Goal: Use online tool/utility: Utilize a website feature to perform a specific function

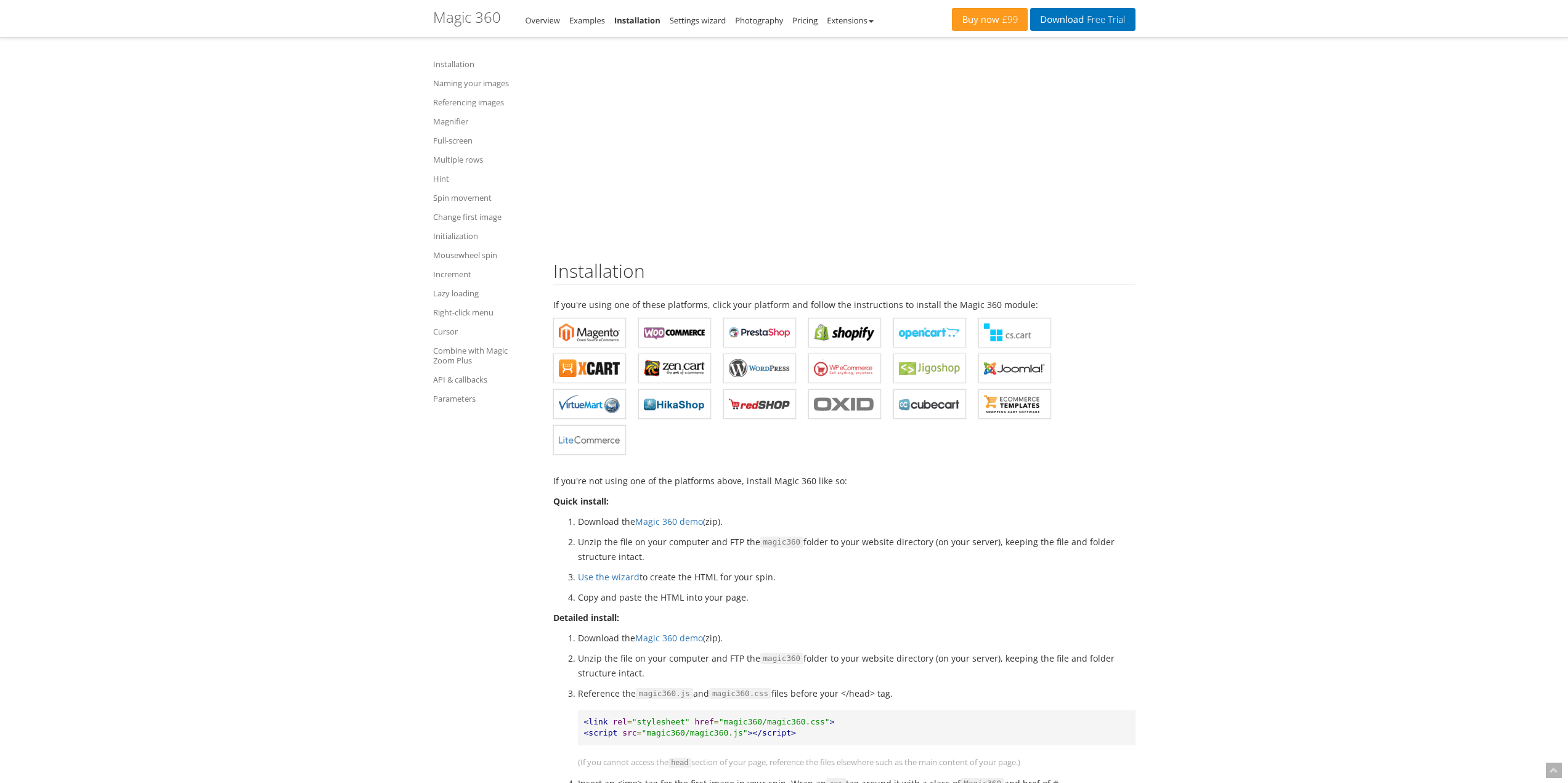
scroll to position [232, 0]
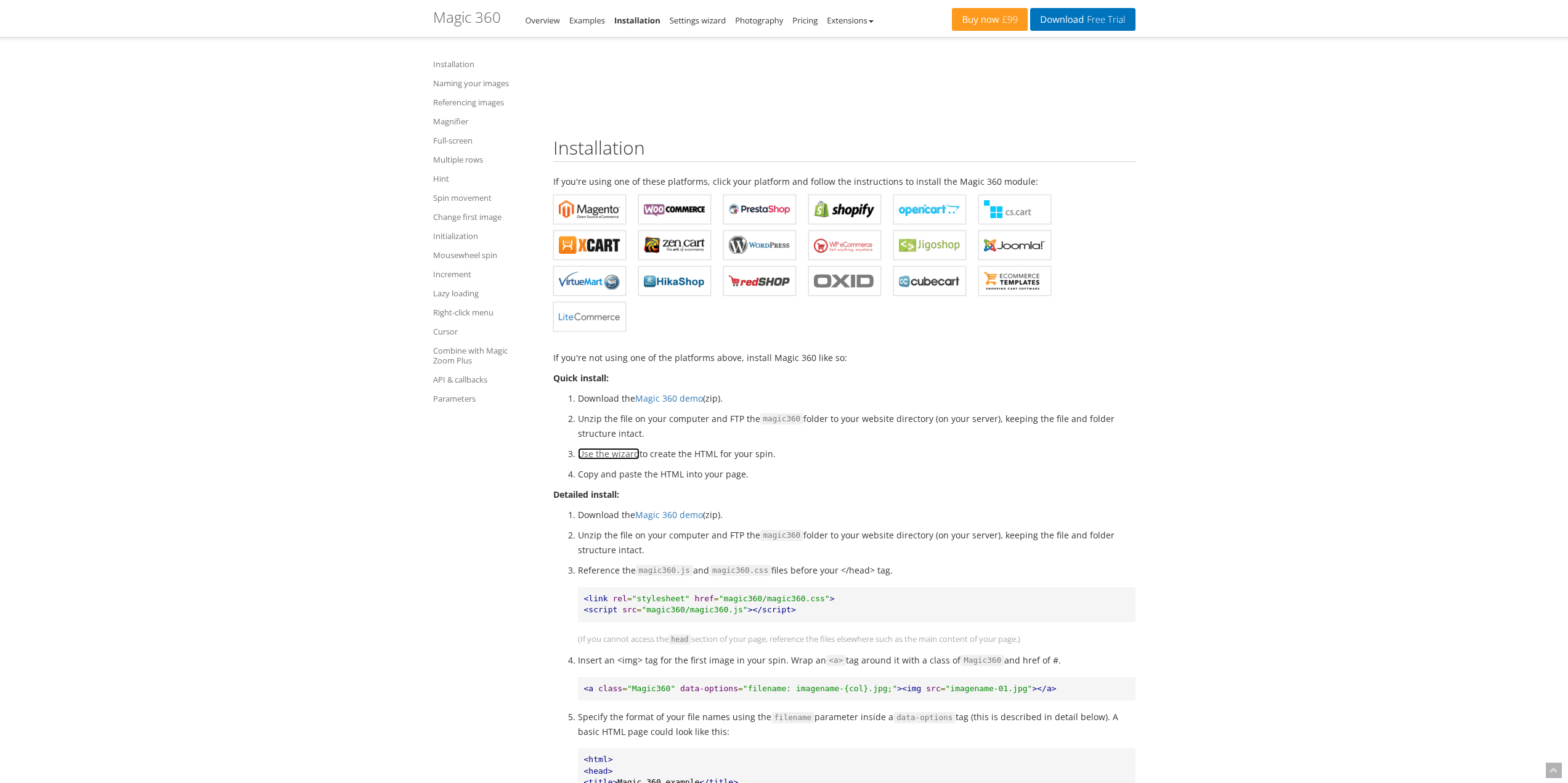
click at [617, 457] on link "Use the wizard" at bounding box center [609, 454] width 62 height 11
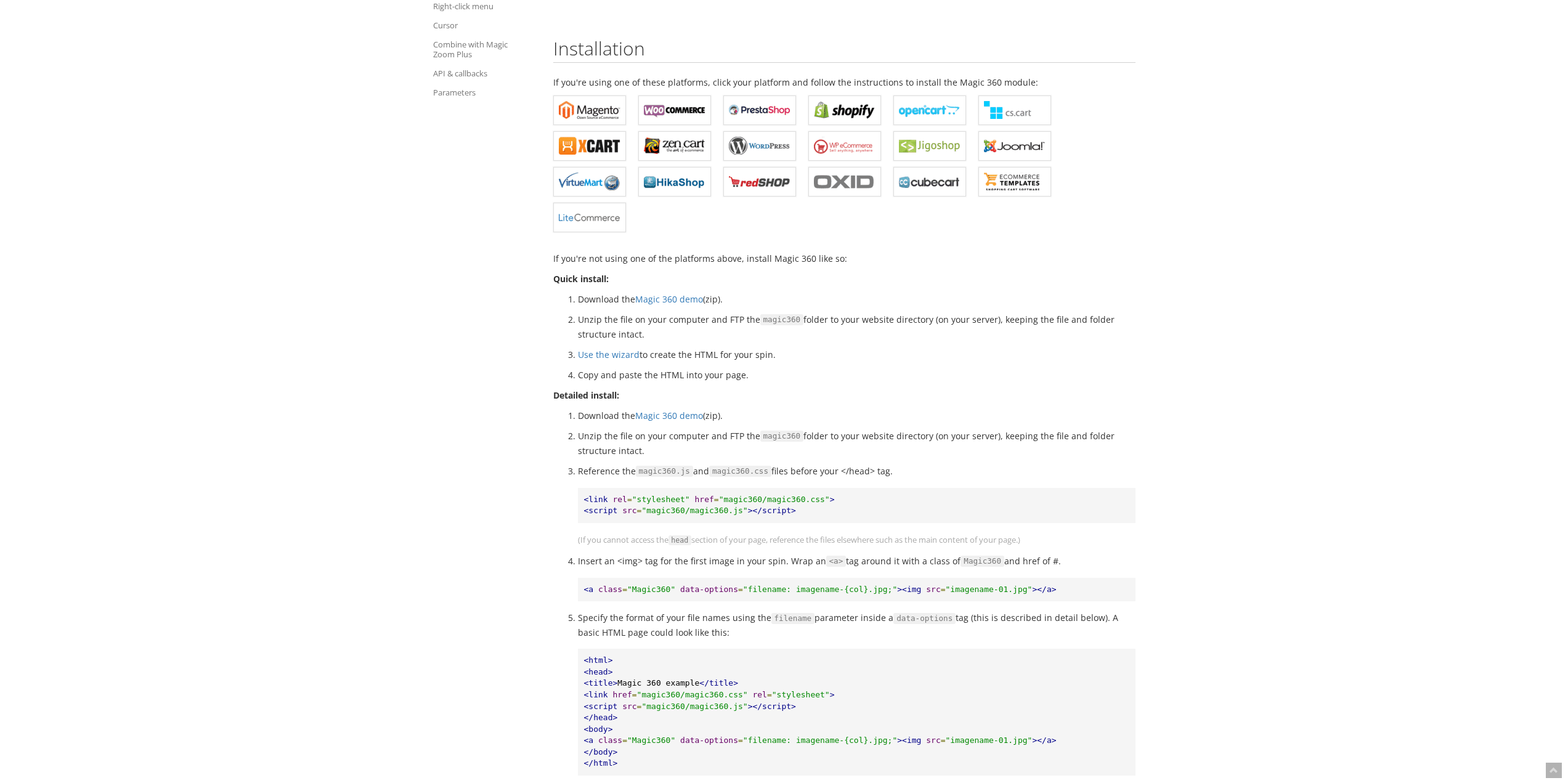
scroll to position [369, 0]
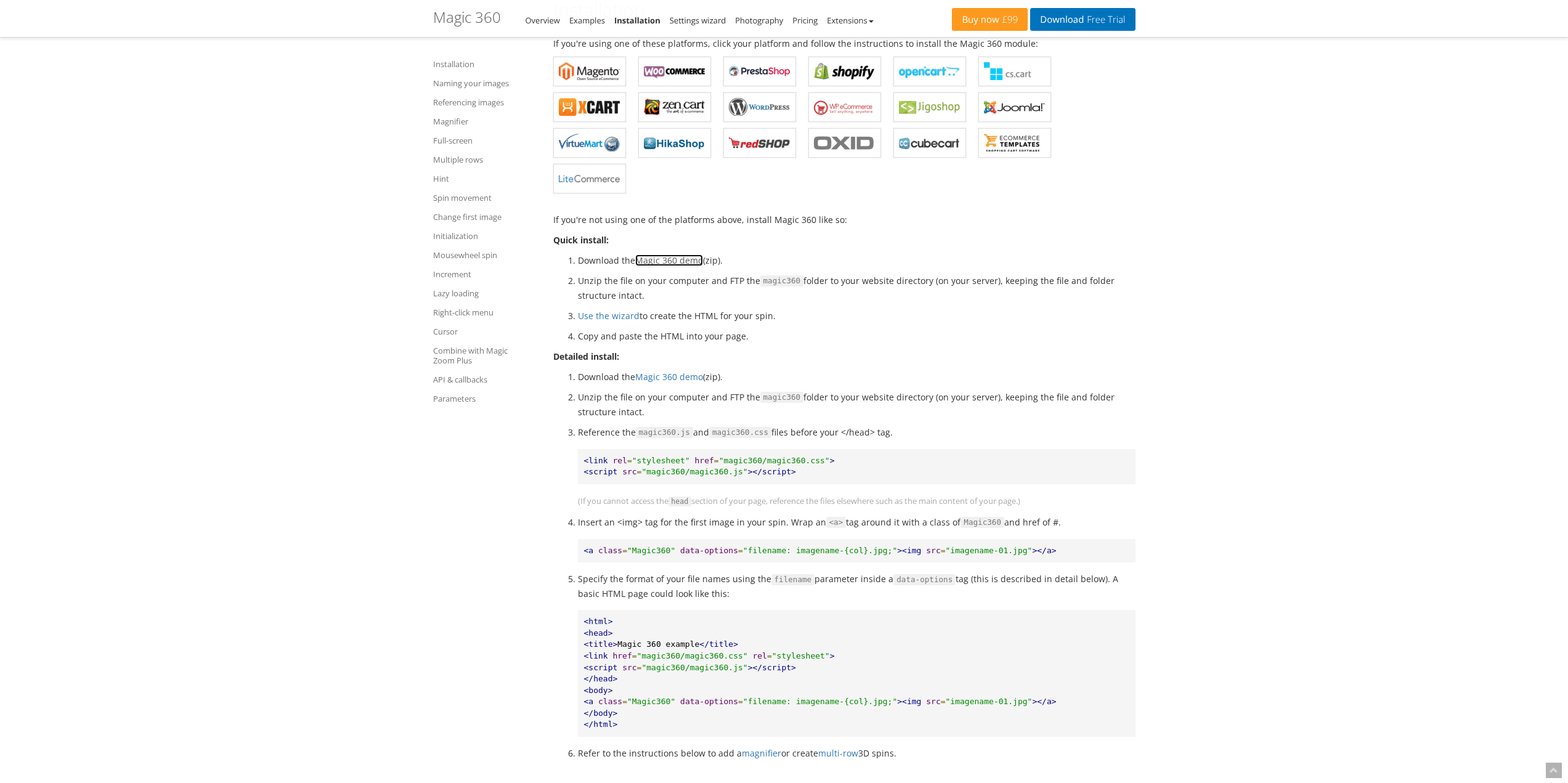
click at [654, 258] on link "Magic 360 demo" at bounding box center [669, 260] width 68 height 11
click at [625, 319] on link "Use the wizard" at bounding box center [609, 315] width 62 height 11
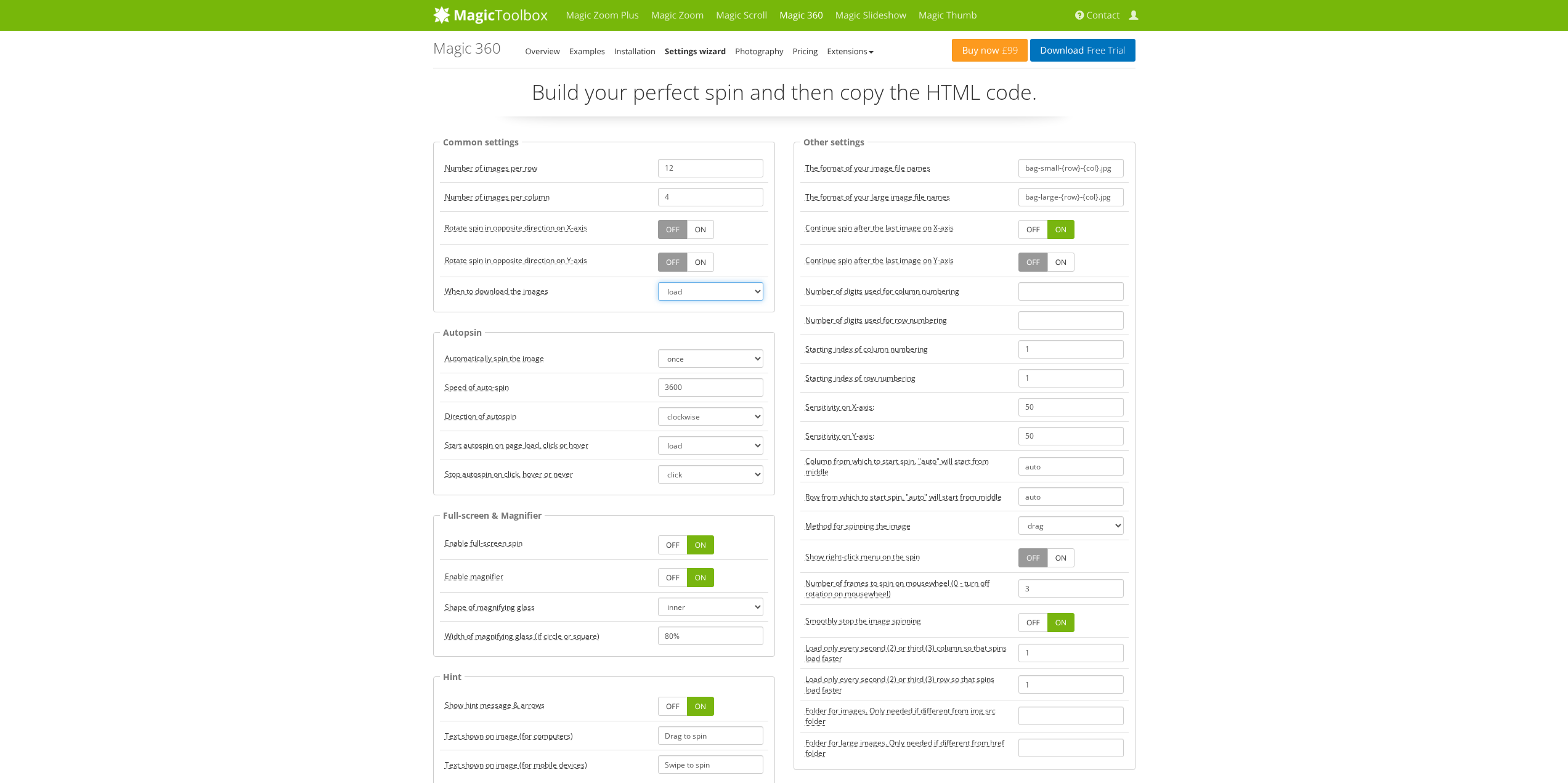
click at [686, 292] on select "load click hover" at bounding box center [711, 291] width 105 height 19
click at [570, 227] on acronym "Rotate spin in opposite direction on X-axis" at bounding box center [516, 227] width 142 height 11
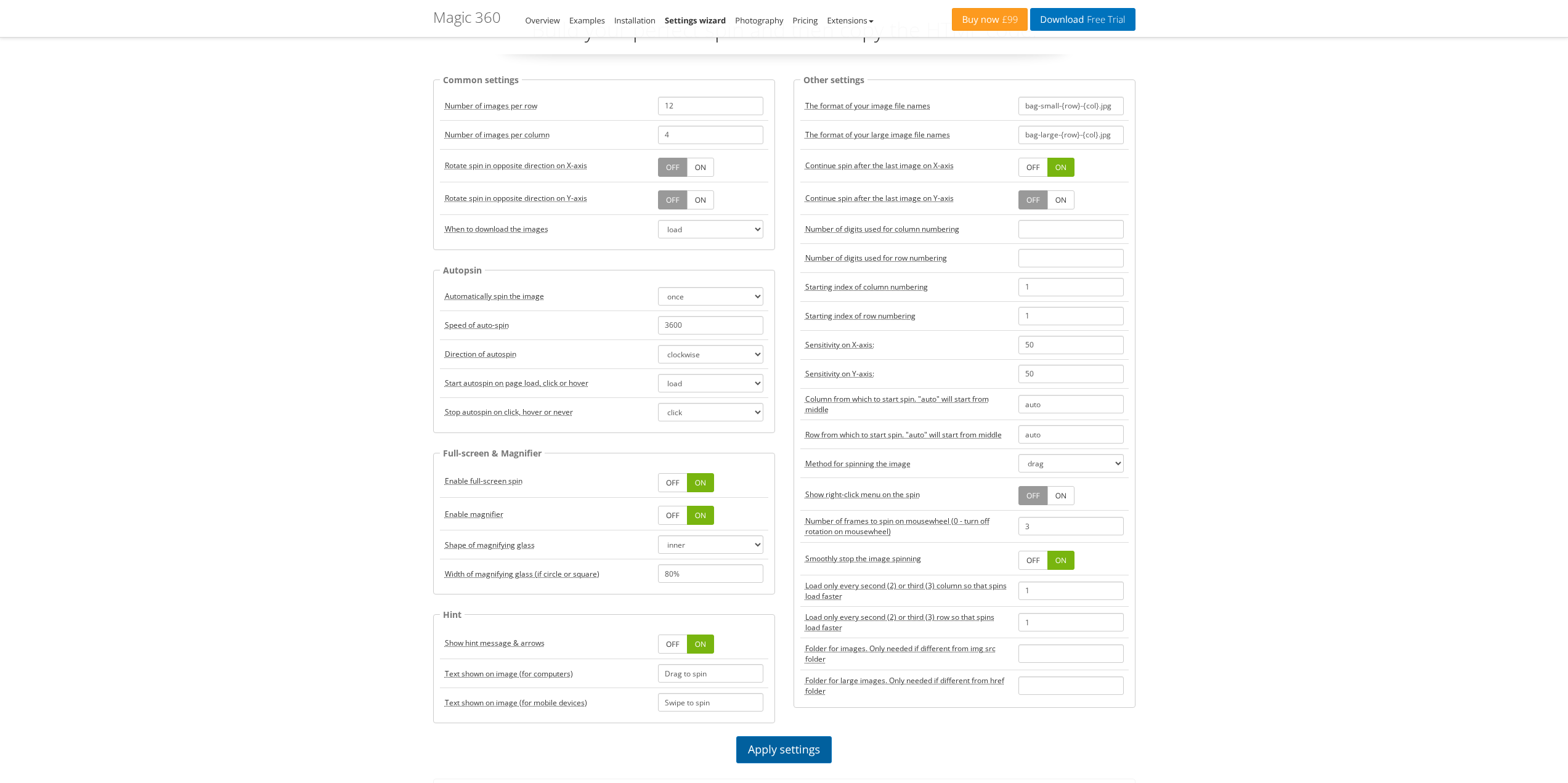
click at [785, 752] on link "Apply settings" at bounding box center [784, 750] width 95 height 27
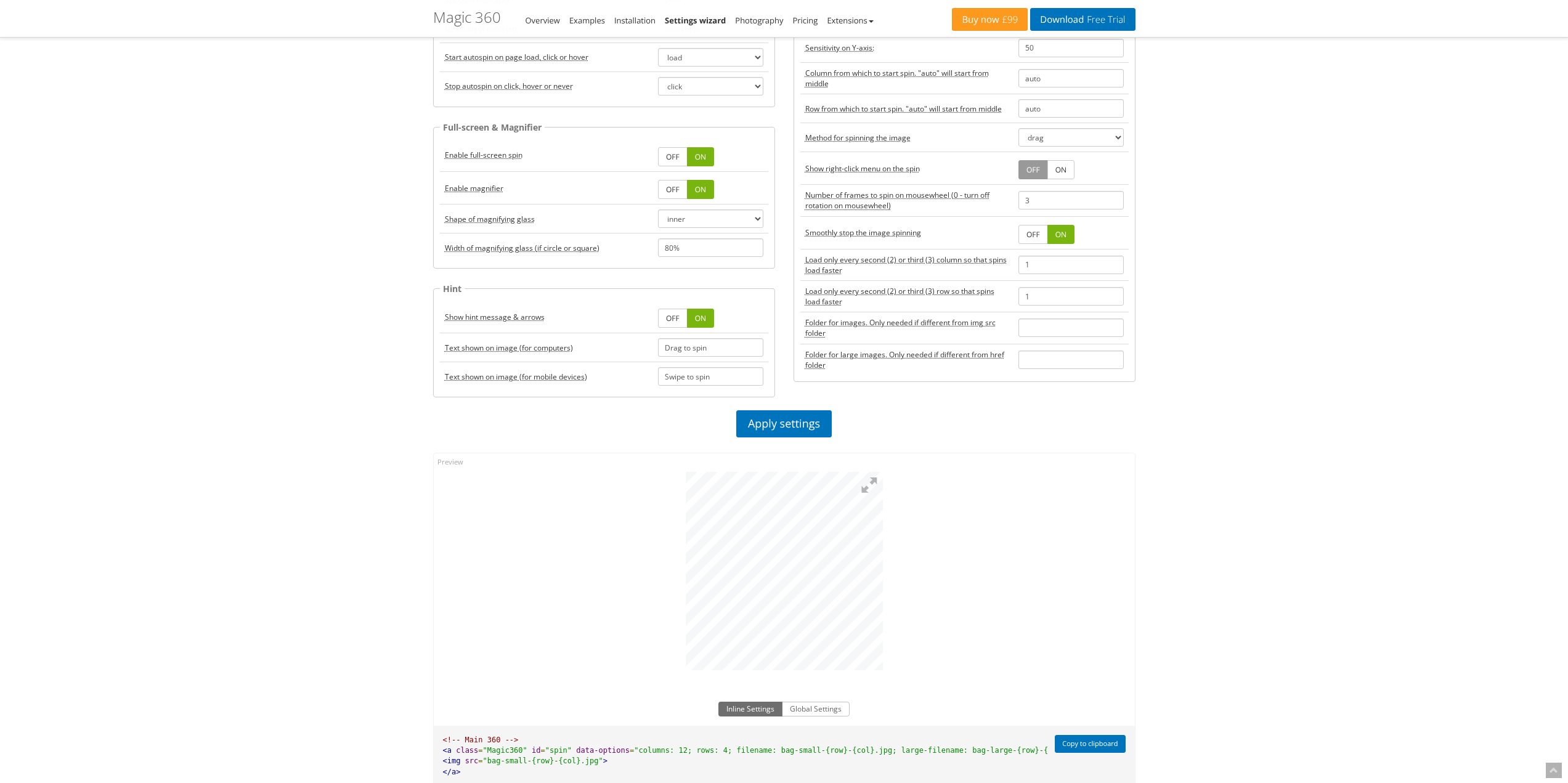
scroll to position [0, 0]
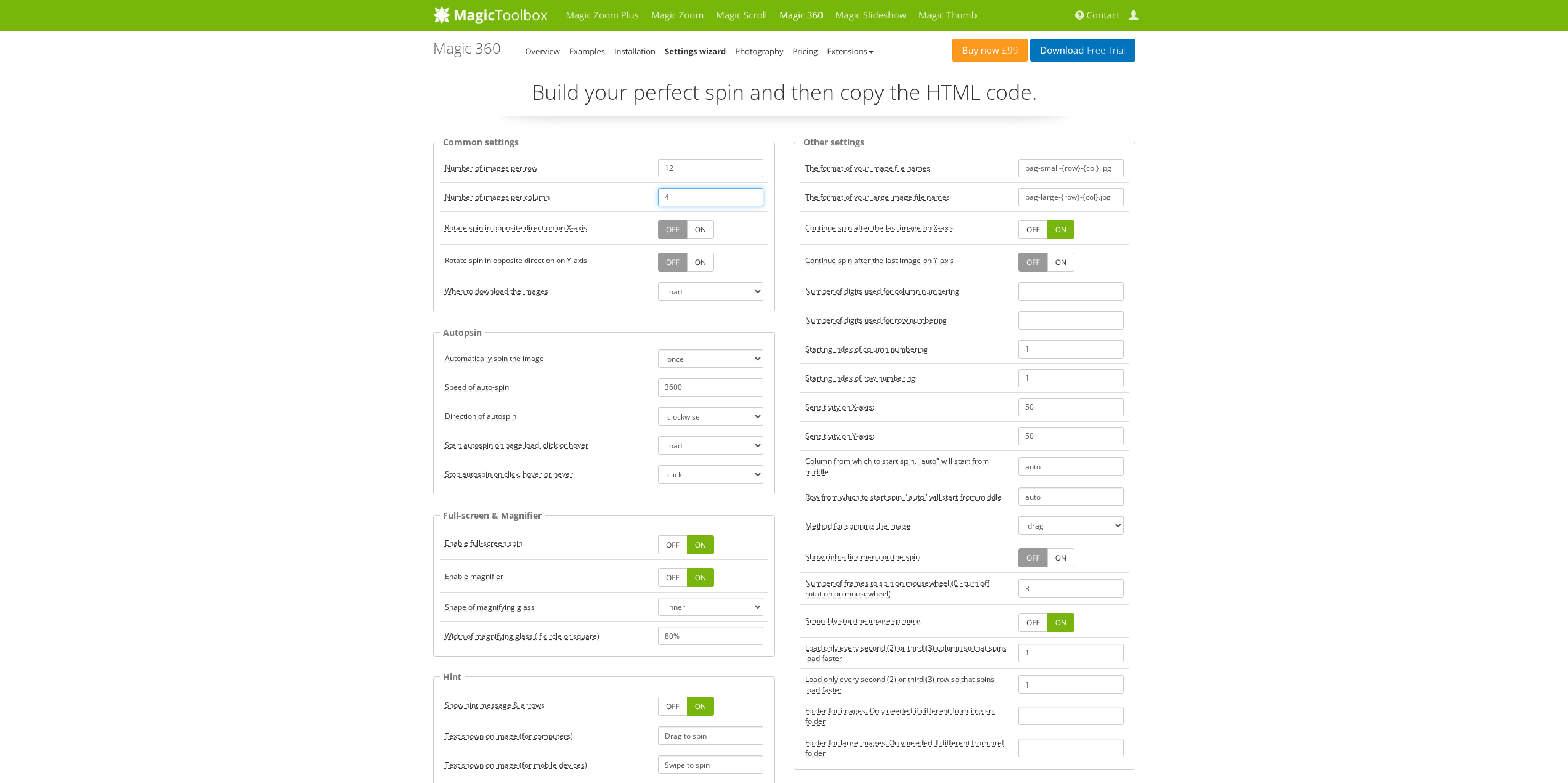
click at [694, 198] on input "4" at bounding box center [711, 197] width 105 height 19
type input "1"
click at [765, 230] on td "OFF ON" at bounding box center [711, 228] width 115 height 33
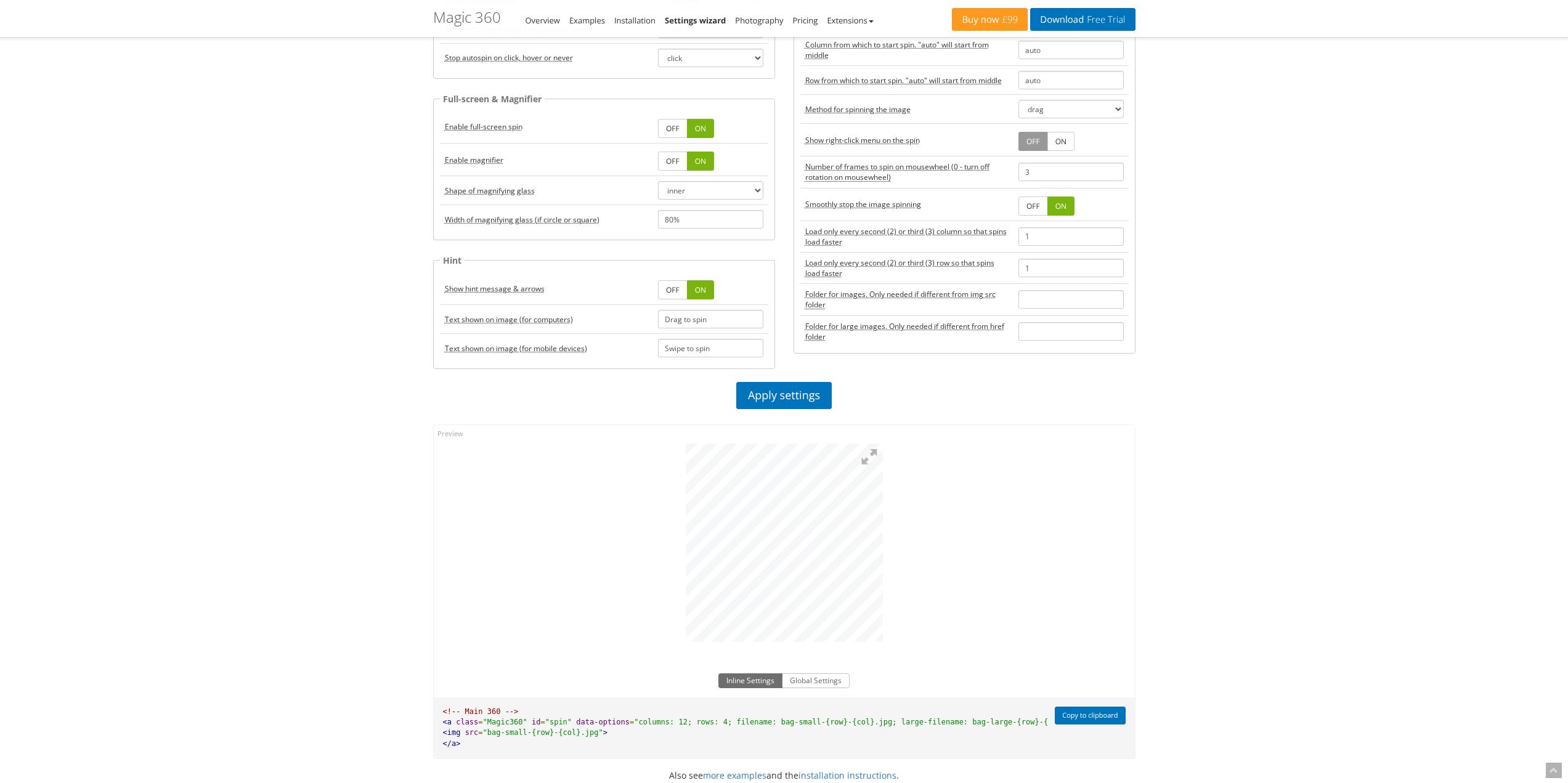
scroll to position [431, 0]
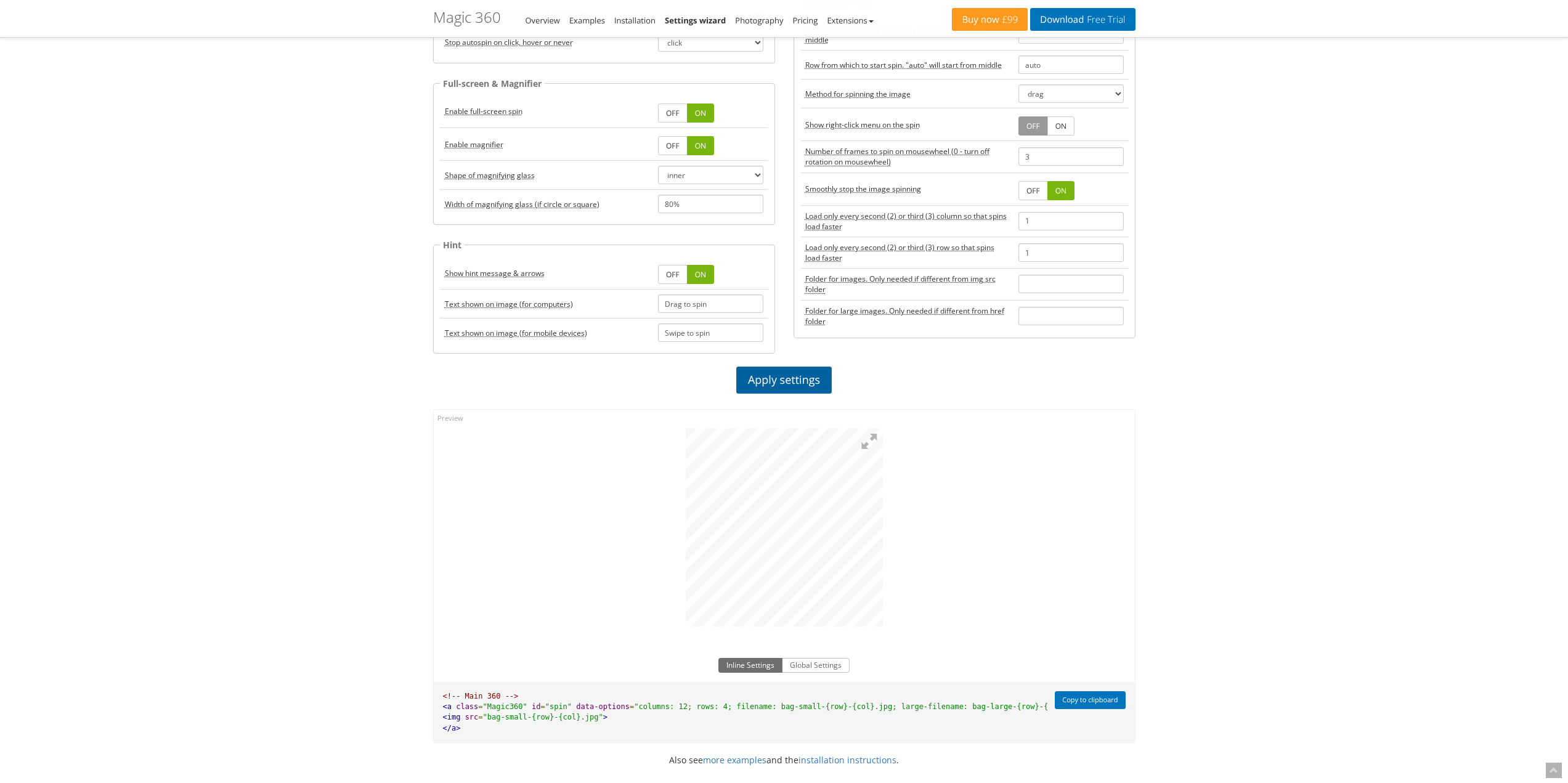
click at [783, 371] on link "Apply settings" at bounding box center [784, 380] width 95 height 27
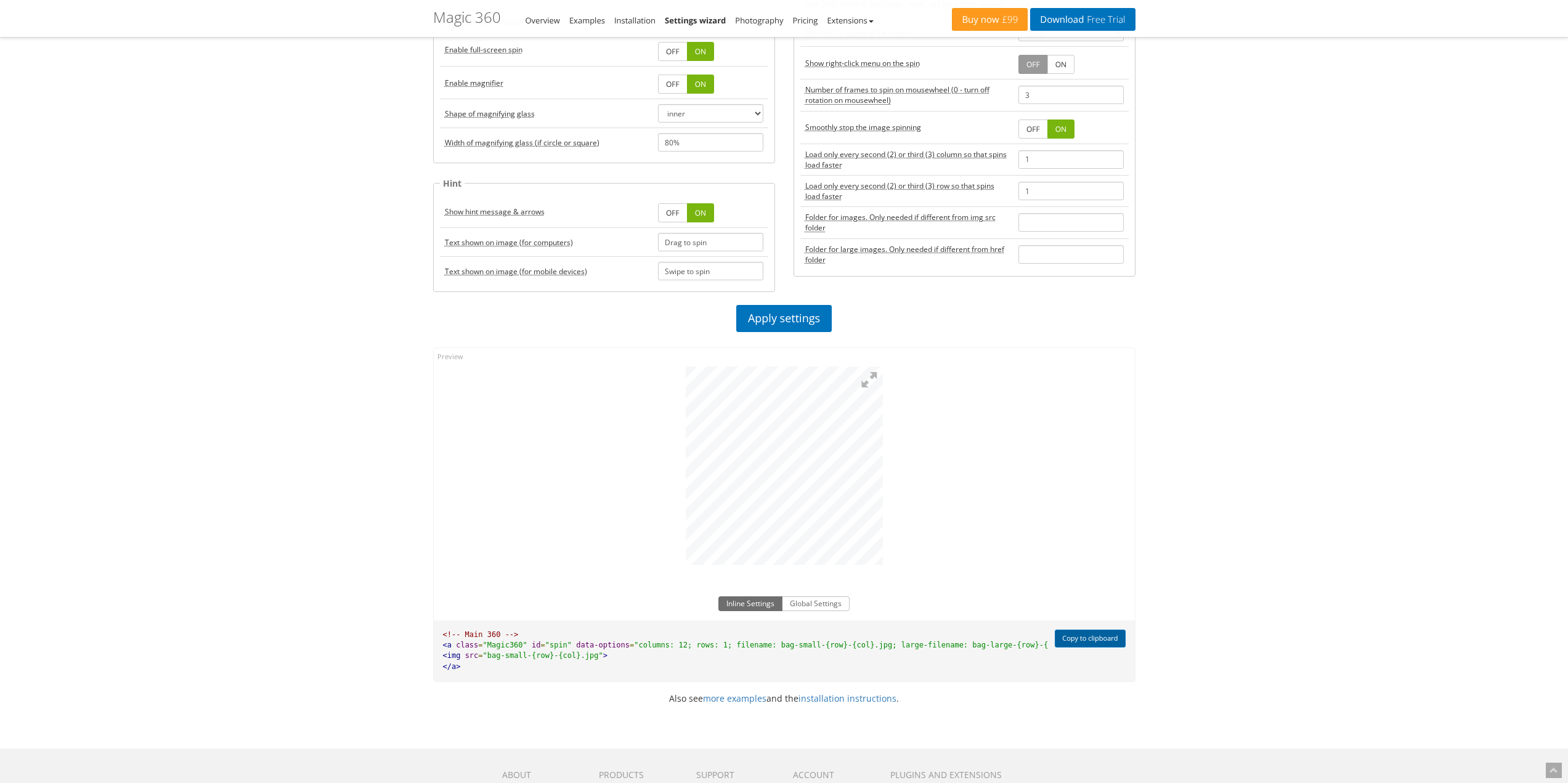
click at [1113, 637] on button "Copy to clipboard" at bounding box center [1090, 638] width 70 height 18
click at [811, 606] on button "Global Settings" at bounding box center [816, 604] width 68 height 15
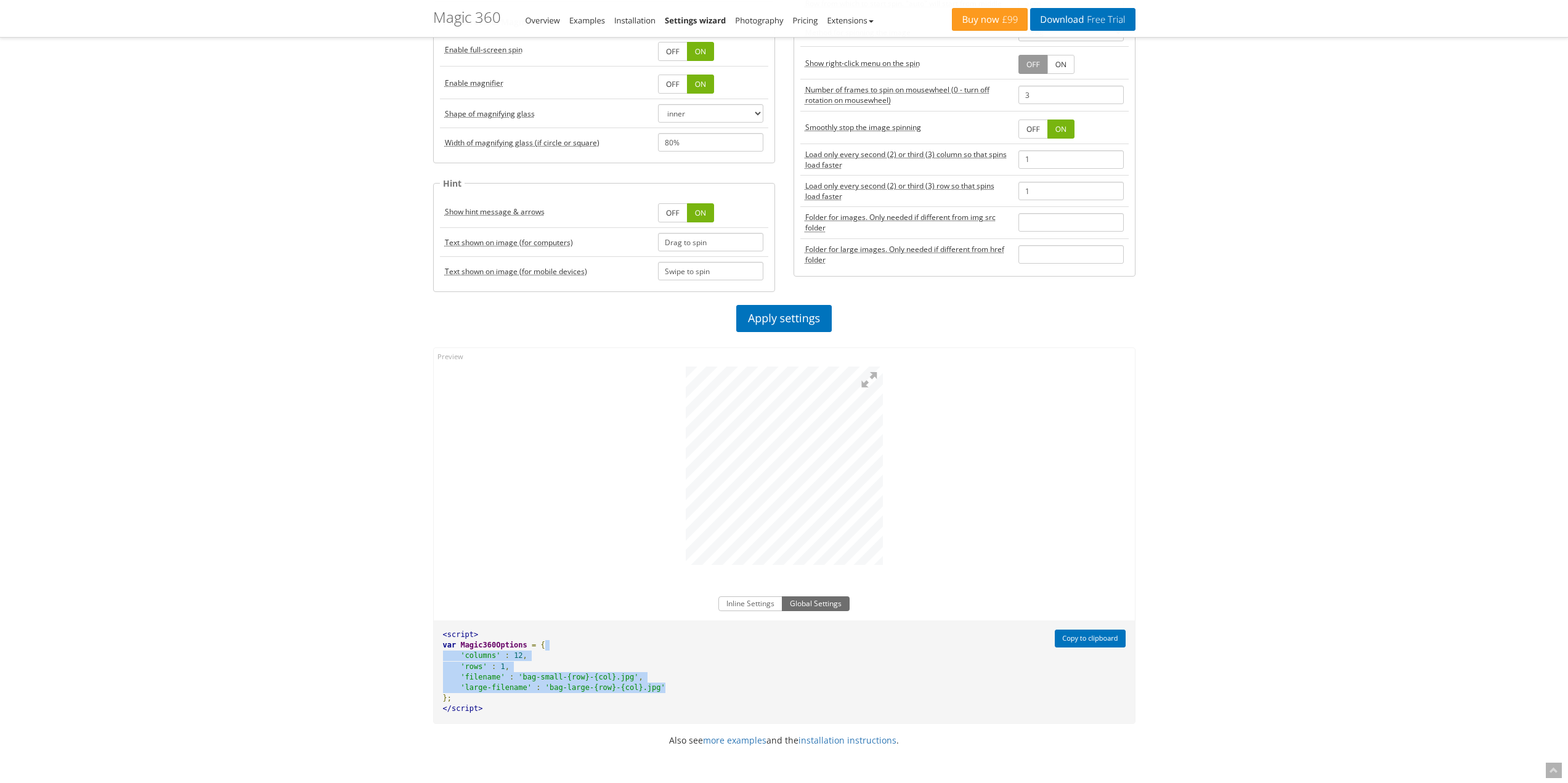
drag, startPoint x: 657, startPoint y: 687, endPoint x: 569, endPoint y: 645, distance: 97.5
click at [569, 645] on pre "<script> var Magic360Options = { 'columns' : 12 , 'rows' : 1 , 'filename' : 'ba…" at bounding box center [741, 671] width 615 height 103
copy pre "'columns' : 12 , 'rows' : 1 , 'filename' : 'bag-small-{row}-{col}.jpg' , 'large…"
